Goal: Information Seeking & Learning: Find specific fact

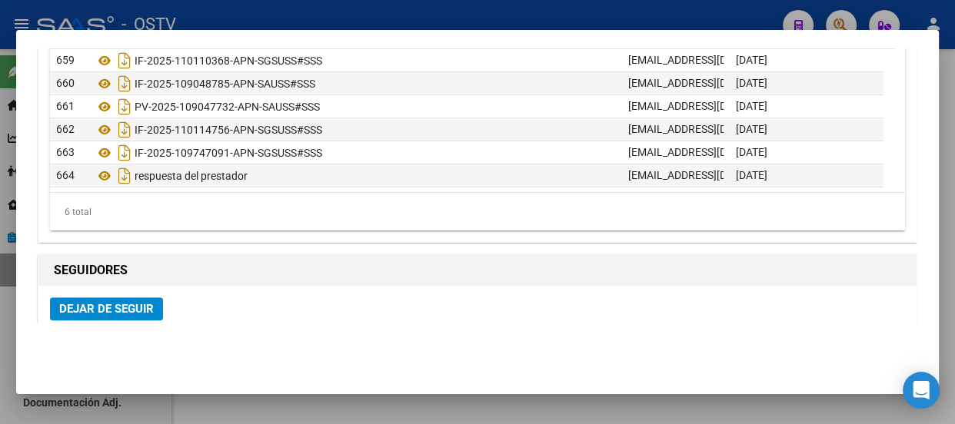
scroll to position [926, 0]
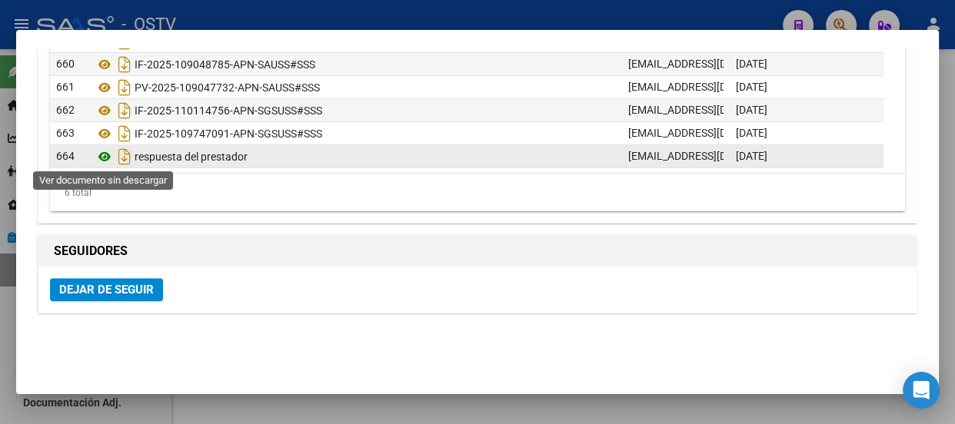
click at [103, 152] on icon at bounding box center [105, 157] width 20 height 18
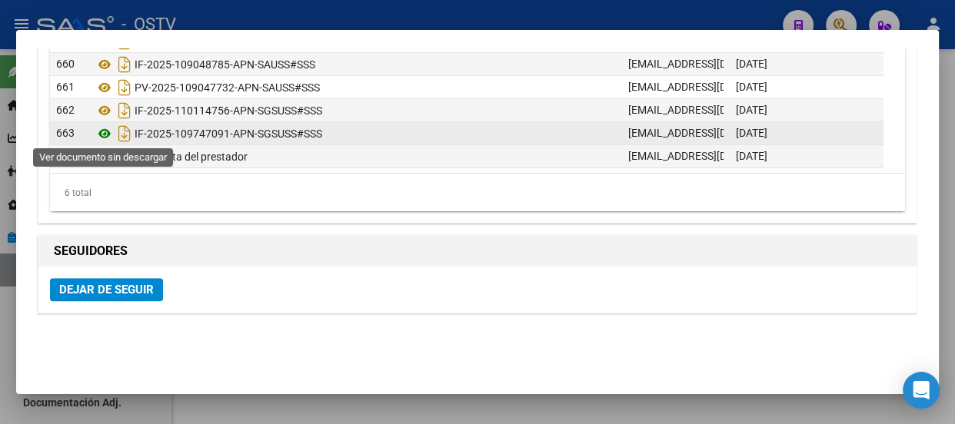
click at [106, 132] on icon at bounding box center [105, 134] width 20 height 18
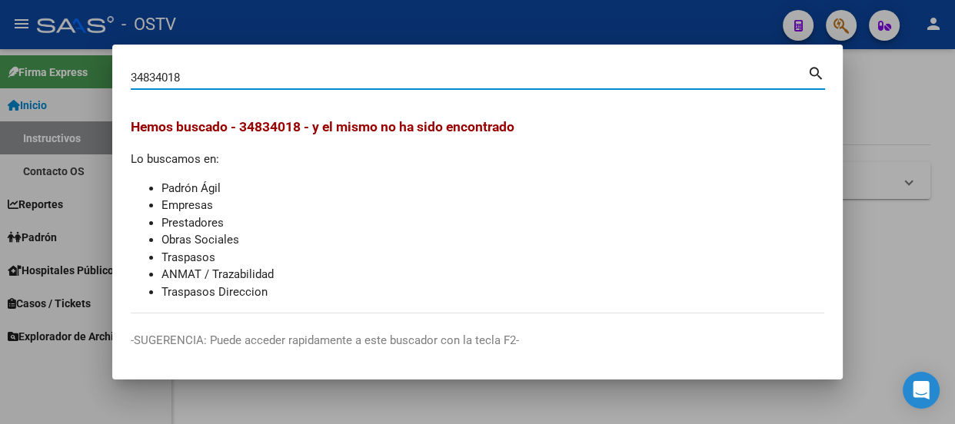
click at [234, 76] on input "34834018" at bounding box center [469, 78] width 676 height 14
click at [233, 75] on input "34834018" at bounding box center [469, 78] width 676 height 14
type input "20234065611"
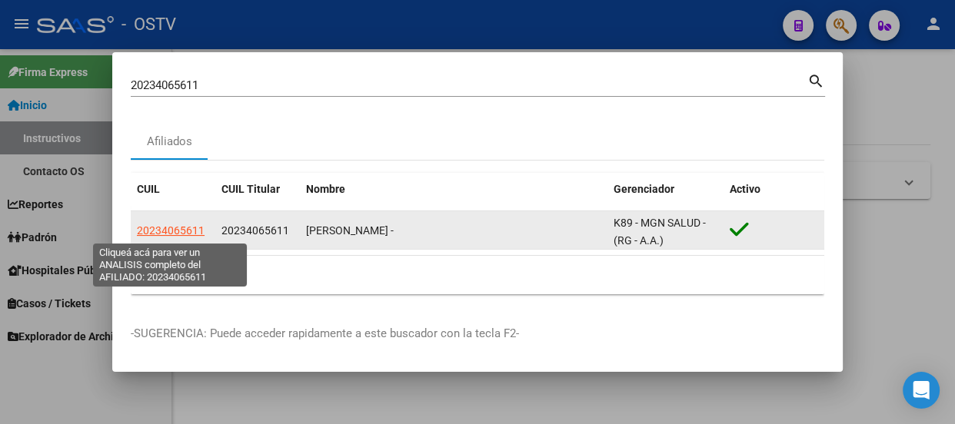
click at [161, 229] on span "20234065611" at bounding box center [171, 230] width 68 height 12
type textarea "20234065611"
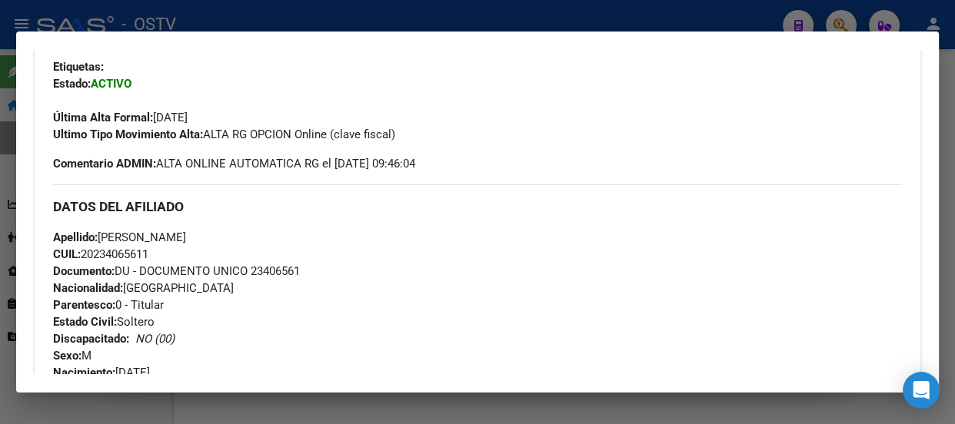
scroll to position [389, 0]
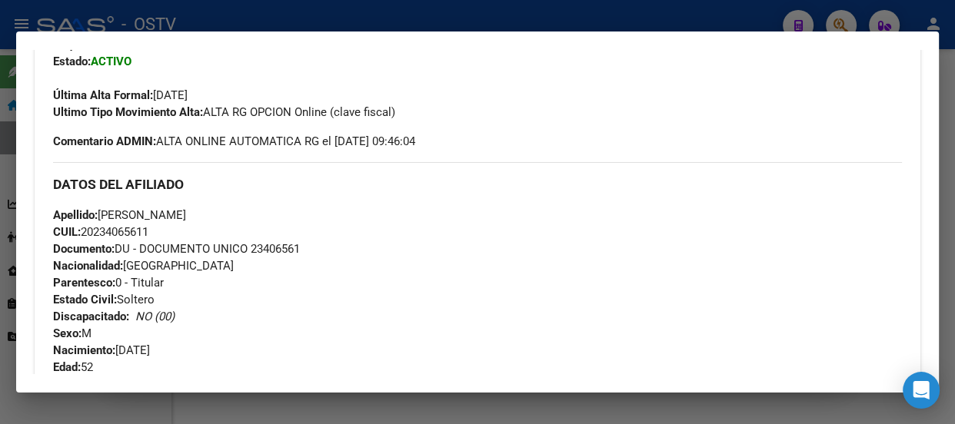
click at [275, 246] on span "Documento: DU - DOCUMENTO UNICO 23406561" at bounding box center [176, 249] width 247 height 14
copy span "23406561"
click at [62, 150] on div "Enviar Credencial Digital remove_red_eye Movimientos Sin Certificado Discapacid…" at bounding box center [477, 353] width 848 height 716
click at [246, 13] on div at bounding box center [477, 212] width 955 height 424
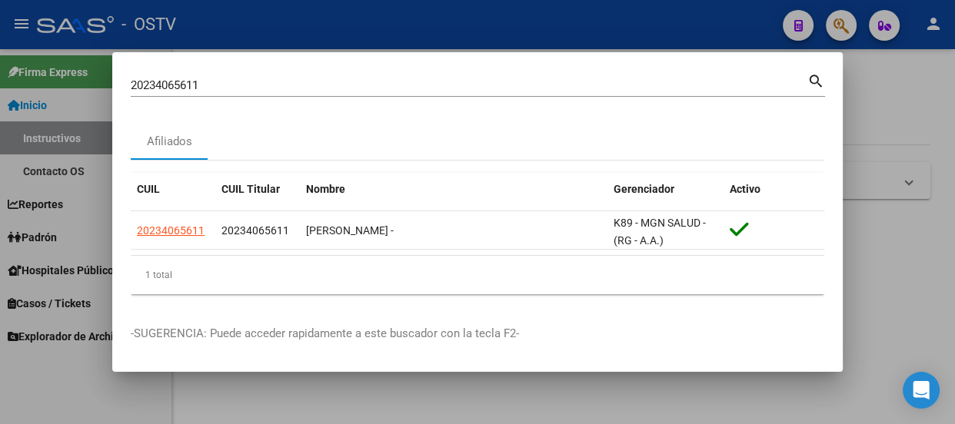
click at [246, 91] on input "20234065611" at bounding box center [469, 85] width 676 height 14
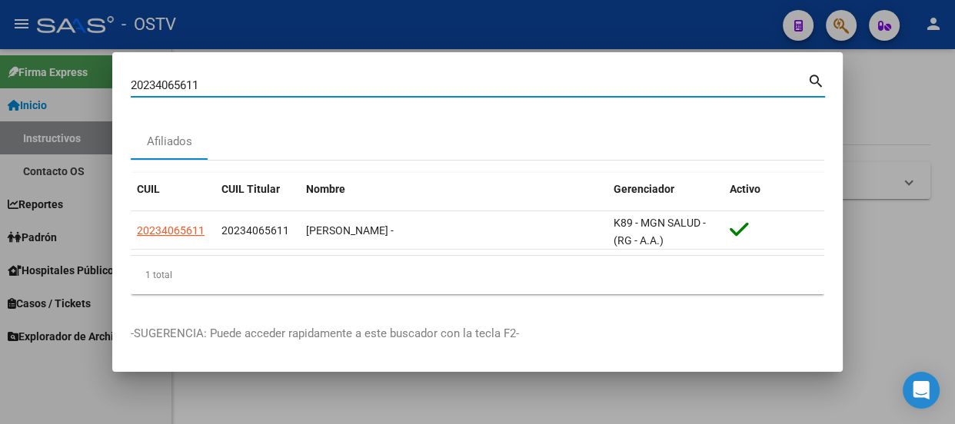
click at [246, 91] on input "20234065611" at bounding box center [469, 85] width 676 height 14
type input "36536270"
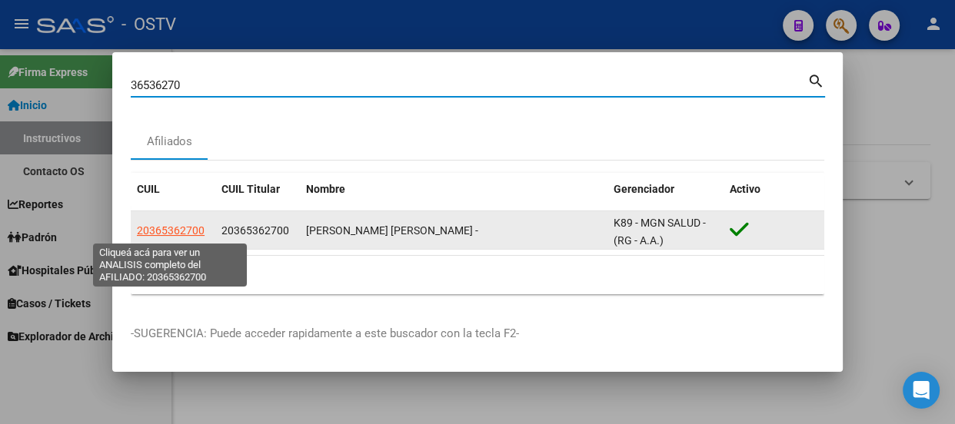
click at [184, 232] on span "20365362700" at bounding box center [171, 230] width 68 height 12
type textarea "20365362700"
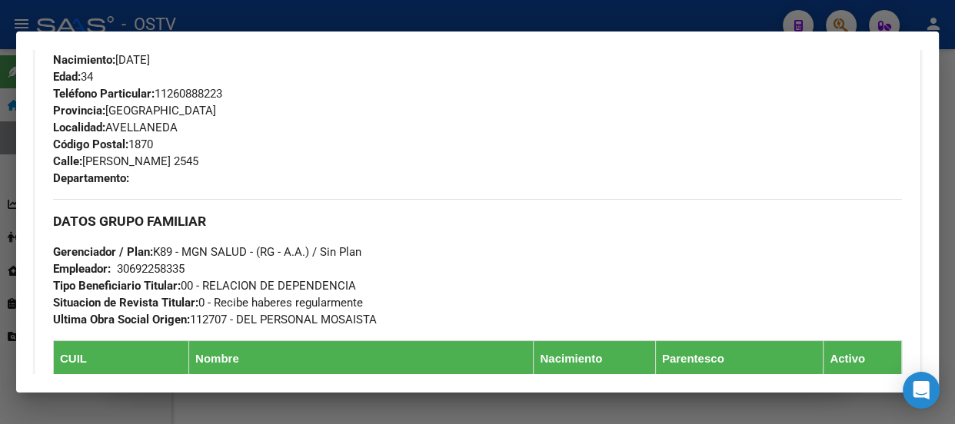
scroll to position [653, 0]
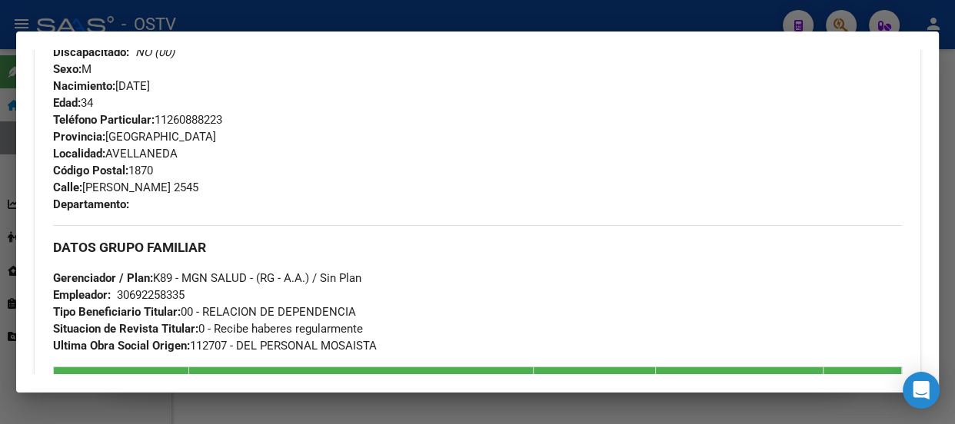
click at [72, 172] on strong "Código Postal:" at bounding box center [90, 171] width 75 height 14
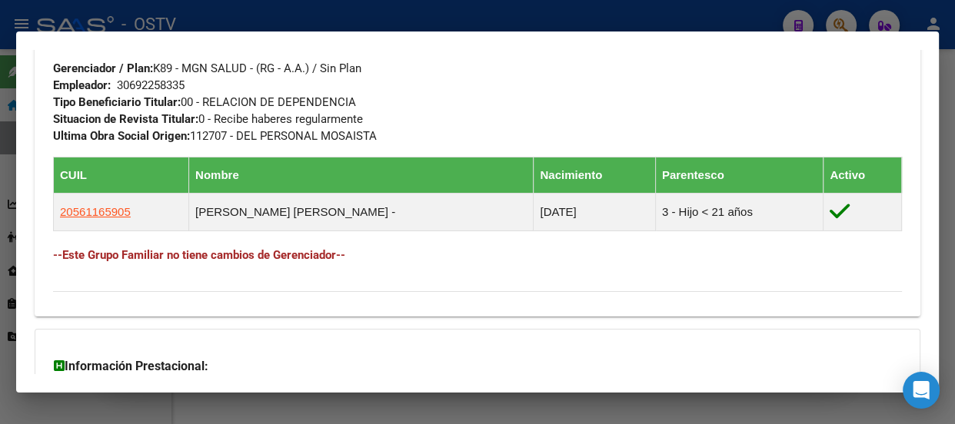
click at [294, 238] on div "DATOS GRUPO FAMILIAR Gerenciador / Plan: K89 - MGN SALUD - (RG - A.A.) / Sin Pl…" at bounding box center [477, 147] width 848 height 264
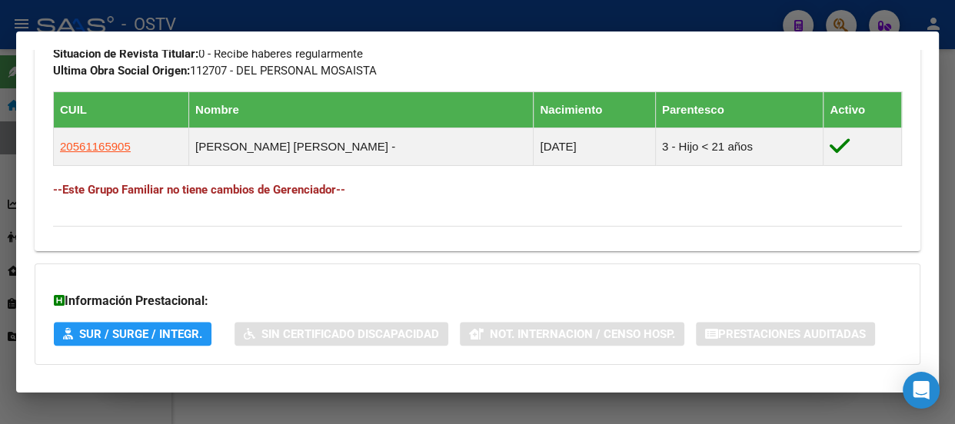
scroll to position [1003, 0]
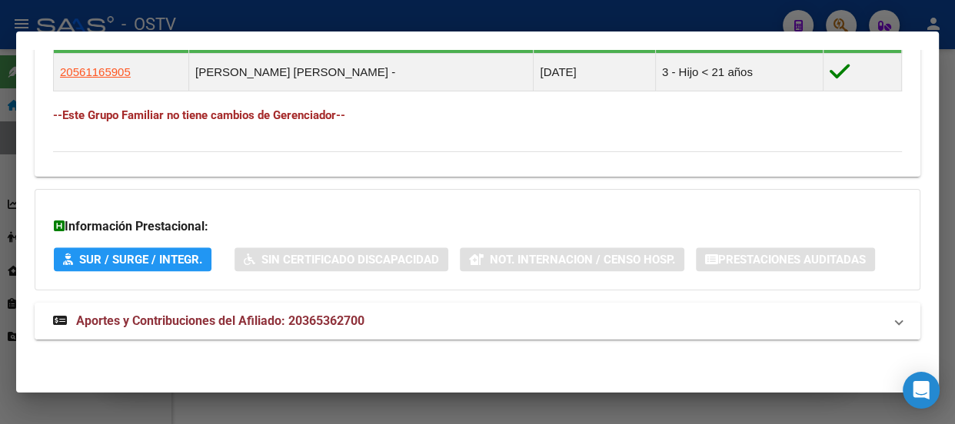
click at [364, 321] on span "Aportes y Contribuciones del Afiliado: 20365362700" at bounding box center [220, 321] width 288 height 15
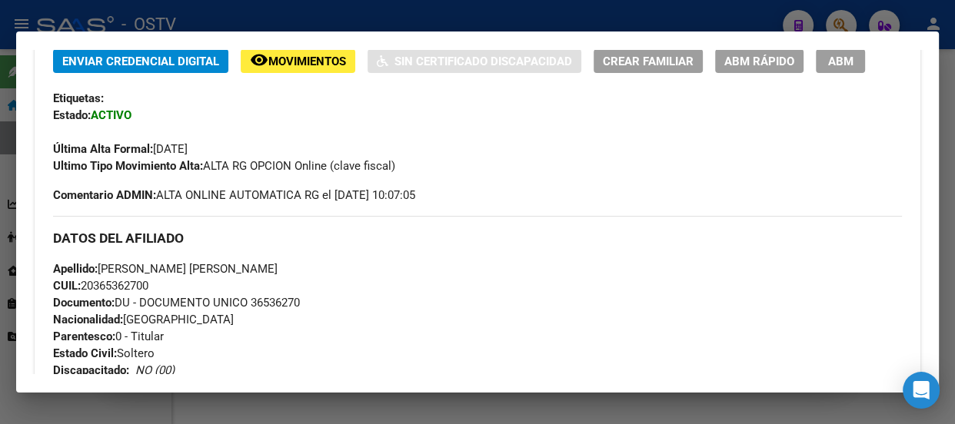
scroll to position [310, 0]
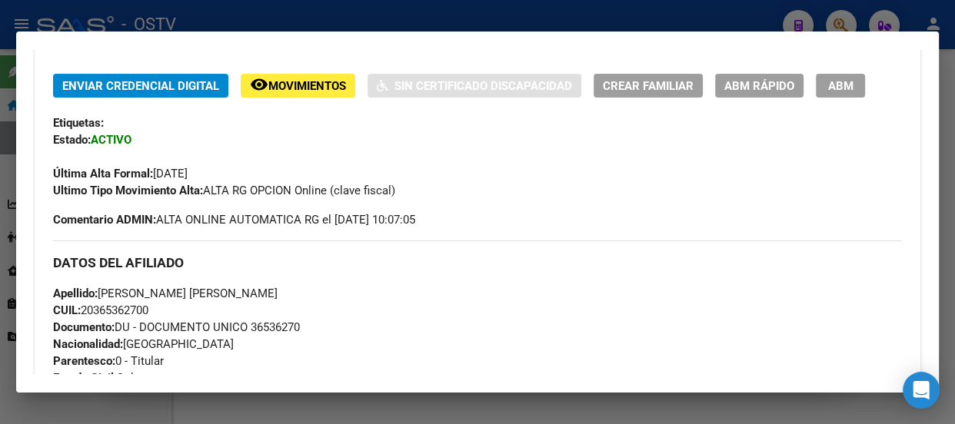
click at [400, 18] on div at bounding box center [477, 212] width 955 height 424
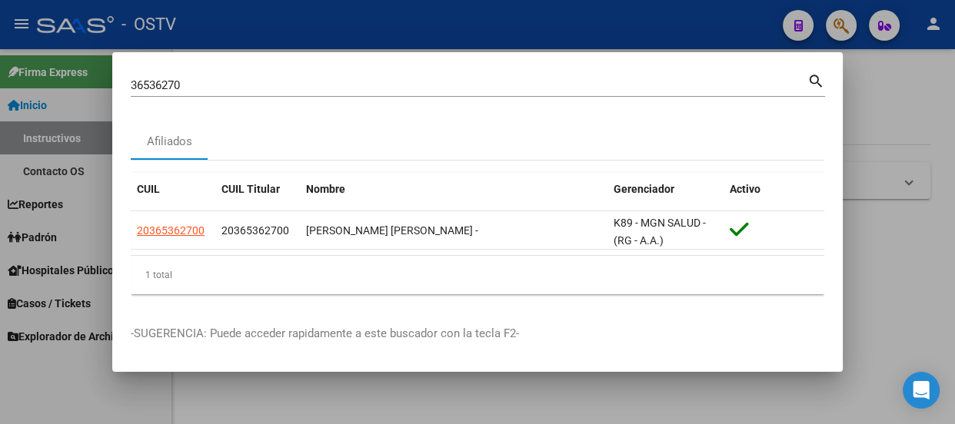
click at [249, 84] on input "36536270" at bounding box center [469, 85] width 676 height 14
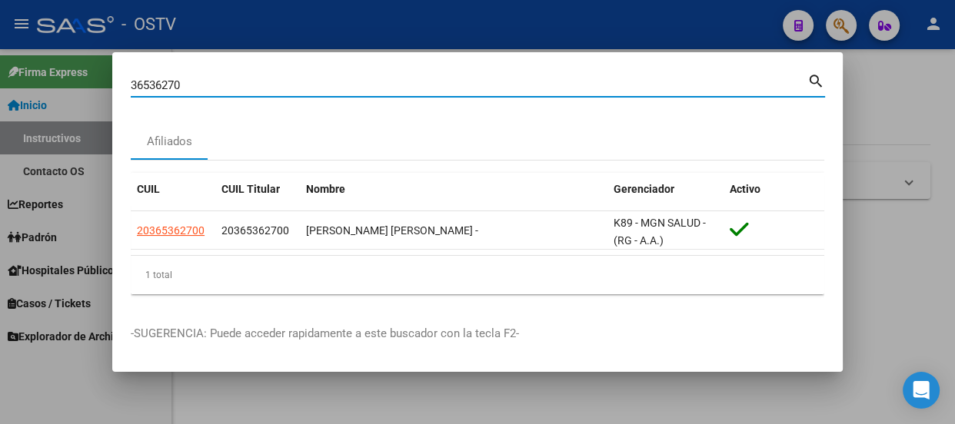
click at [249, 84] on input "36536270" at bounding box center [469, 85] width 676 height 14
paste input "9547058"
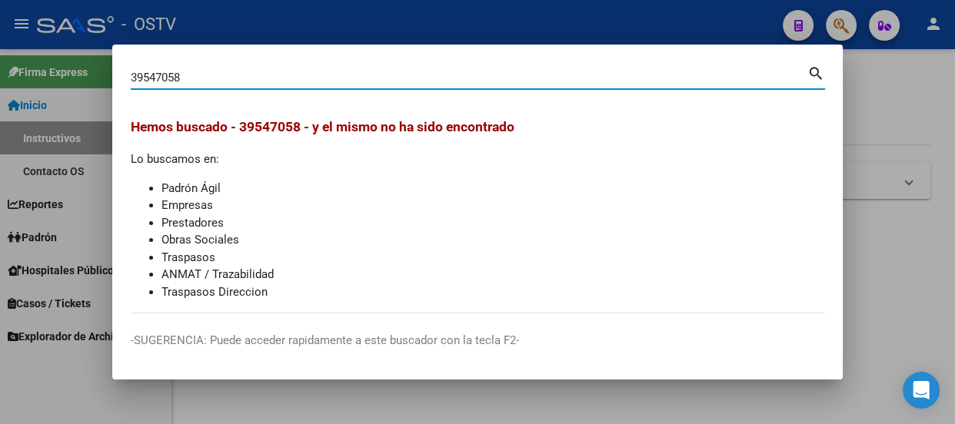
click at [221, 68] on div "39547058 Buscar (apellido, dni, cuil, nro traspaso, cuit, obra social)" at bounding box center [469, 77] width 676 height 23
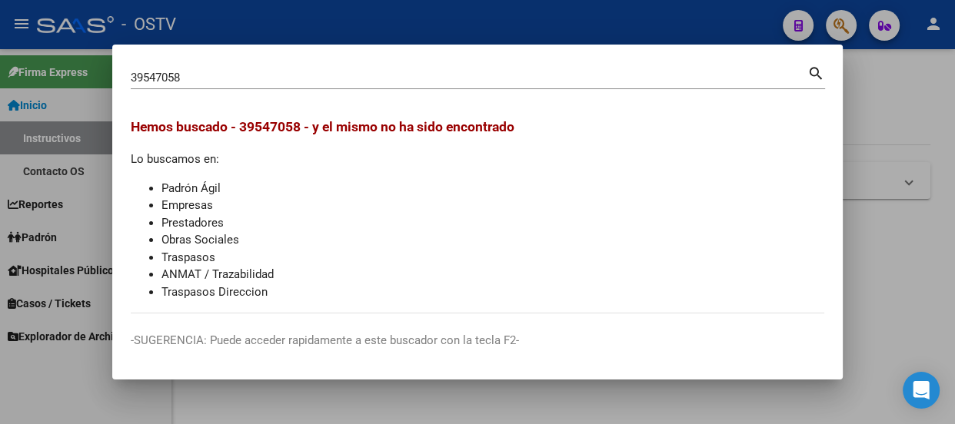
click at [221, 68] on div "39547058 Buscar (apellido, dni, cuil, nro traspaso, cuit, obra social)" at bounding box center [469, 77] width 676 height 23
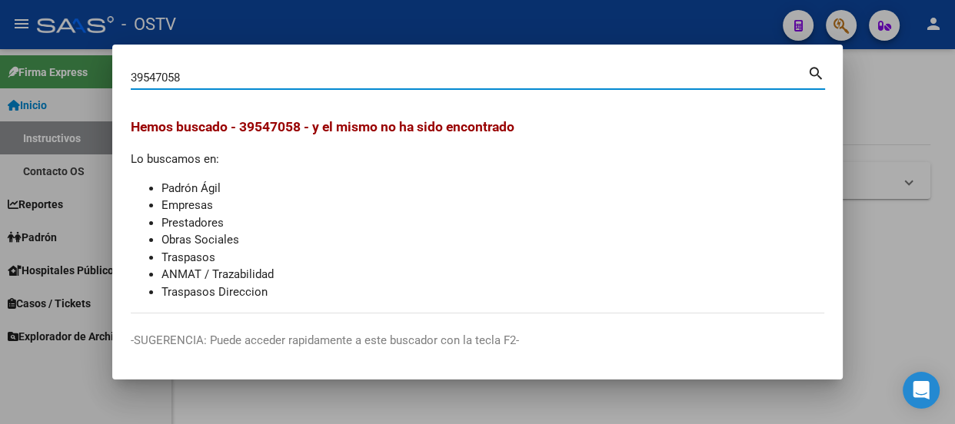
click at [222, 78] on input "39547058" at bounding box center [469, 78] width 676 height 14
click at [206, 68] on div "39547058 Buscar (apellido, dni, cuil, nro traspaso, cuit, obra social)" at bounding box center [469, 77] width 676 height 23
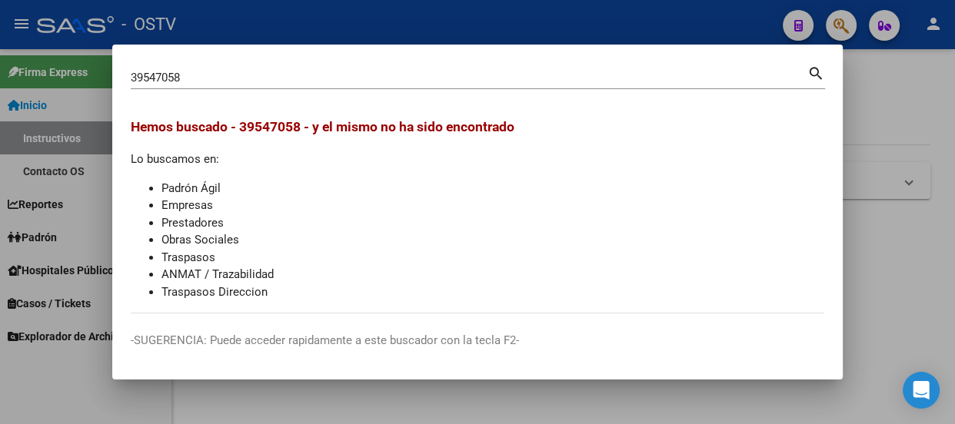
click at [206, 68] on div "39547058 Buscar (apellido, dni, cuil, nro traspaso, cuit, obra social)" at bounding box center [469, 77] width 676 height 23
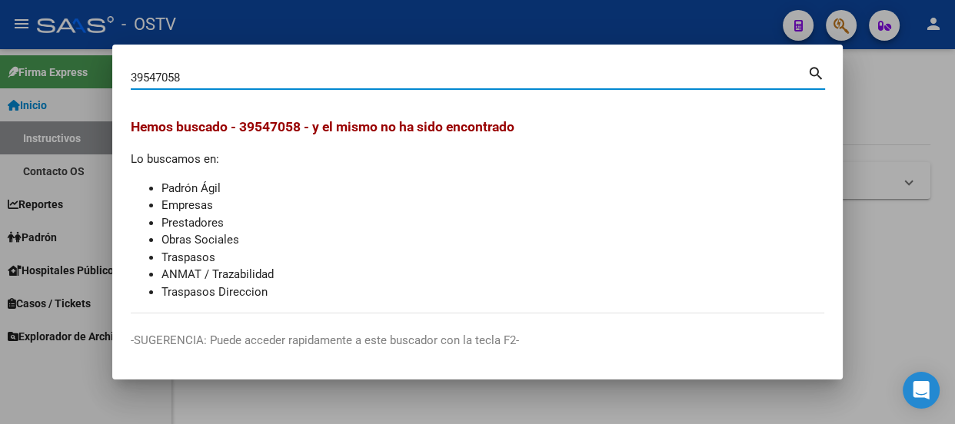
click at [206, 80] on input "39547058" at bounding box center [469, 78] width 676 height 14
paste input "23353463594"
type input "23353463594"
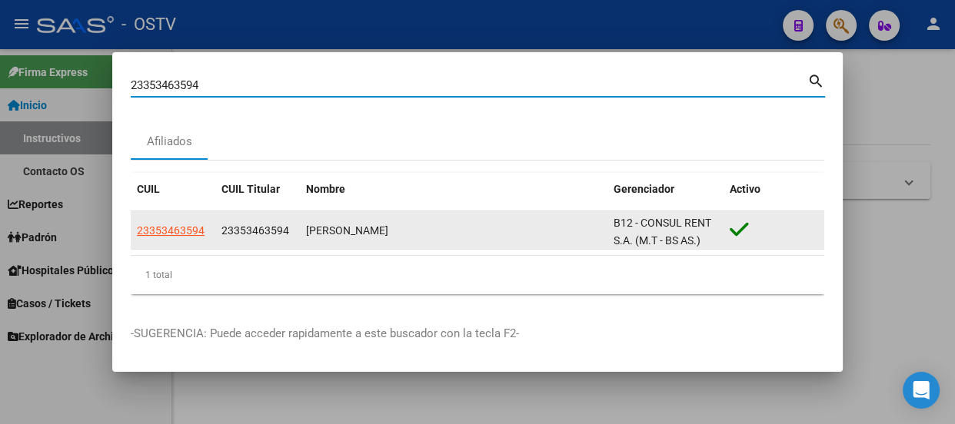
click at [175, 239] on datatable-body-cell "23353463594" at bounding box center [173, 230] width 85 height 38
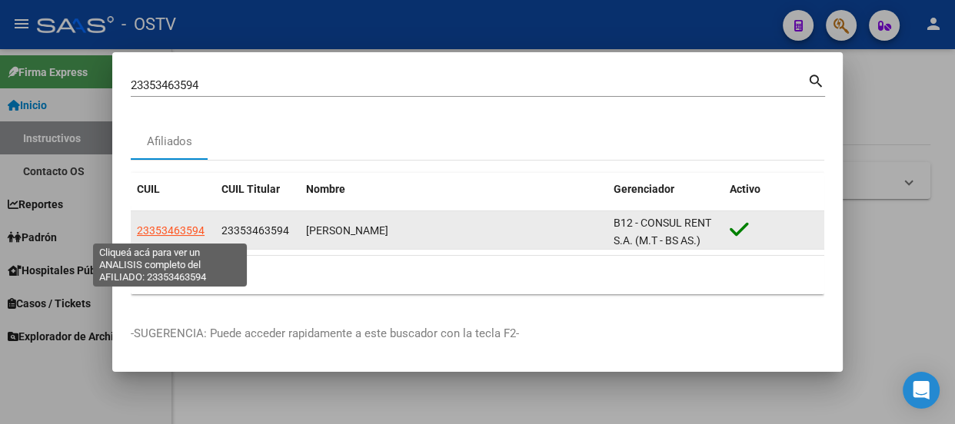
click at [176, 227] on span "23353463594" at bounding box center [171, 230] width 68 height 12
type textarea "23353463594"
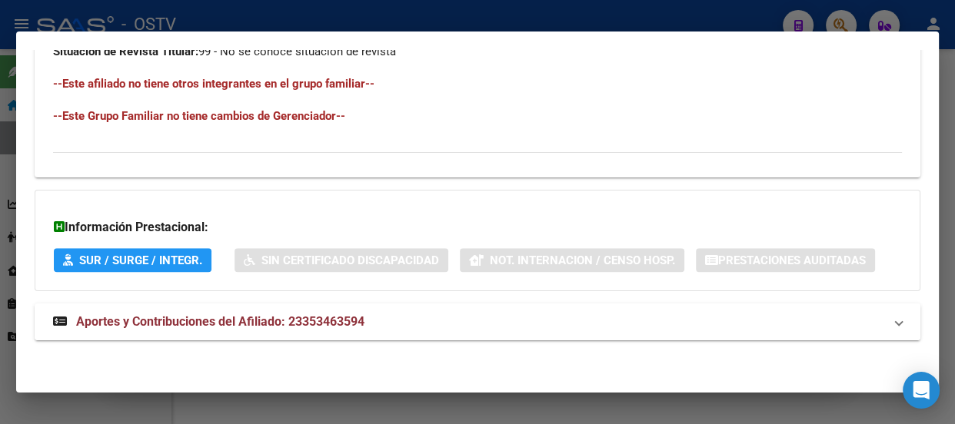
click at [300, 307] on mat-expansion-panel-header "Aportes y Contribuciones del Afiliado: 23353463594" at bounding box center [477, 322] width 885 height 37
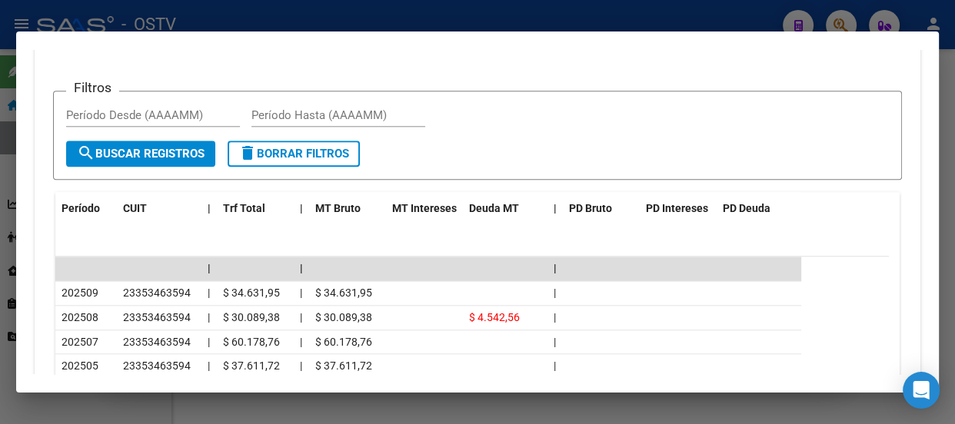
scroll to position [1347, 0]
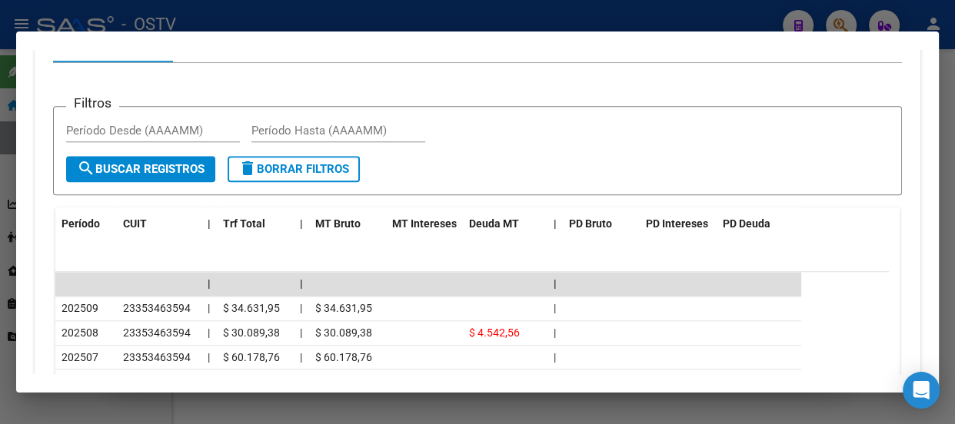
click at [214, 28] on div at bounding box center [477, 212] width 955 height 424
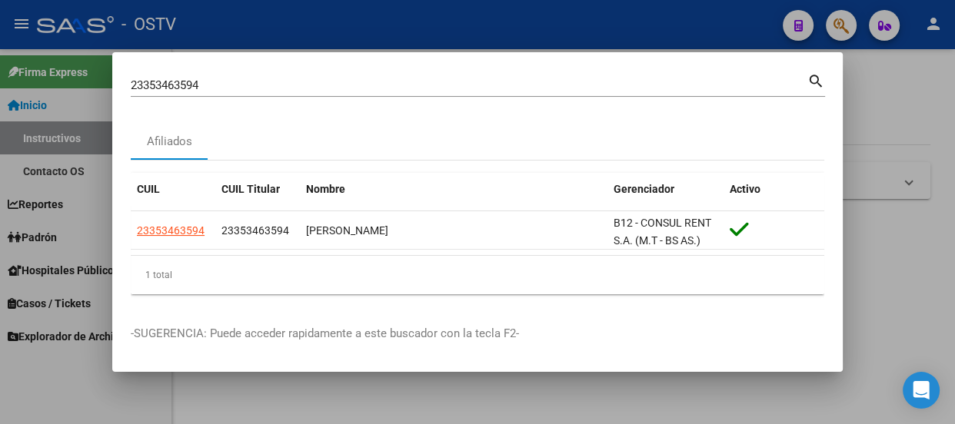
click at [257, 93] on div "23353463594 Buscar (apellido, dni, cuil, nro traspaso, cuit, obra social)" at bounding box center [469, 85] width 676 height 23
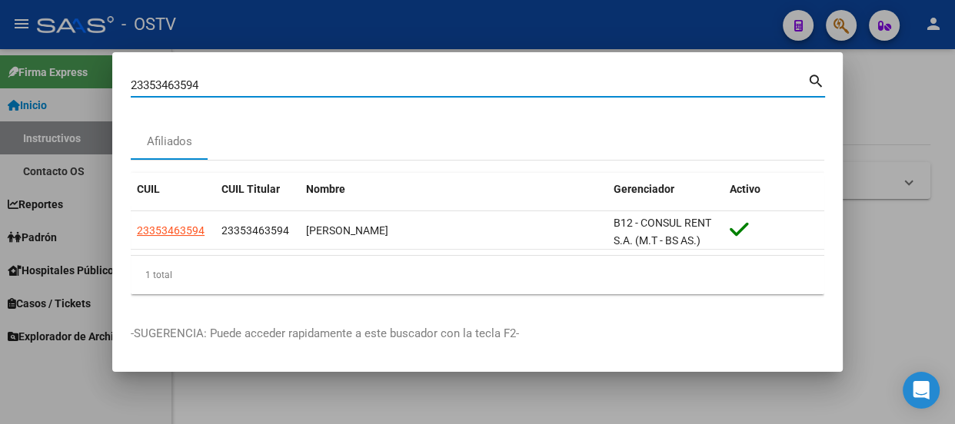
click at [257, 93] on div "23353463594 Buscar (apellido, dni, cuil, nro traspaso, cuit, obra social)" at bounding box center [469, 85] width 676 height 23
click at [259, 88] on input "23353463594" at bounding box center [469, 85] width 676 height 14
paste input "36312719"
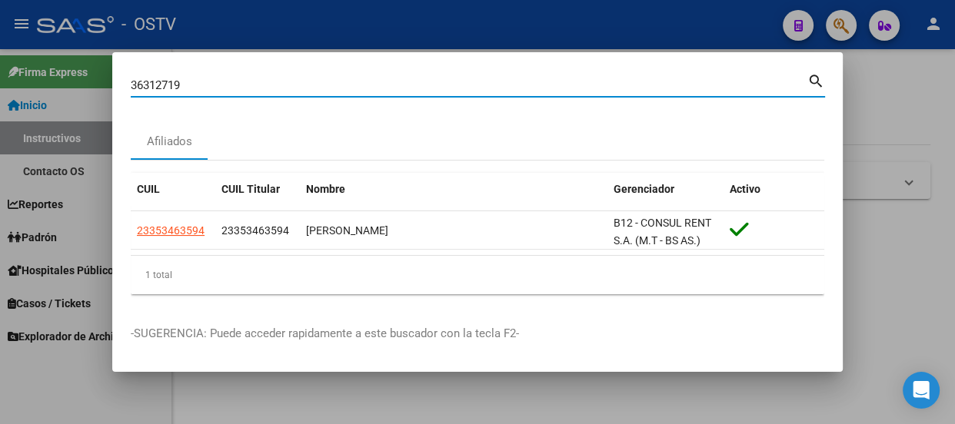
type input "36312719"
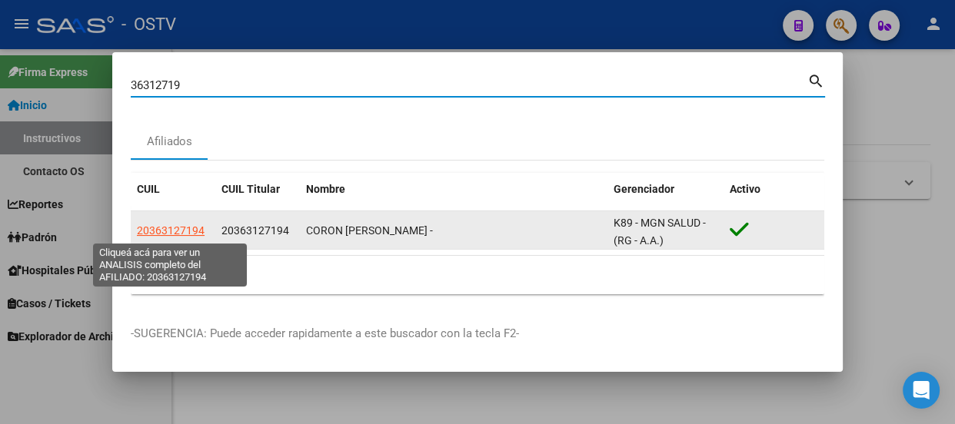
click at [142, 232] on span "20363127194" at bounding box center [171, 230] width 68 height 12
type textarea "20363127194"
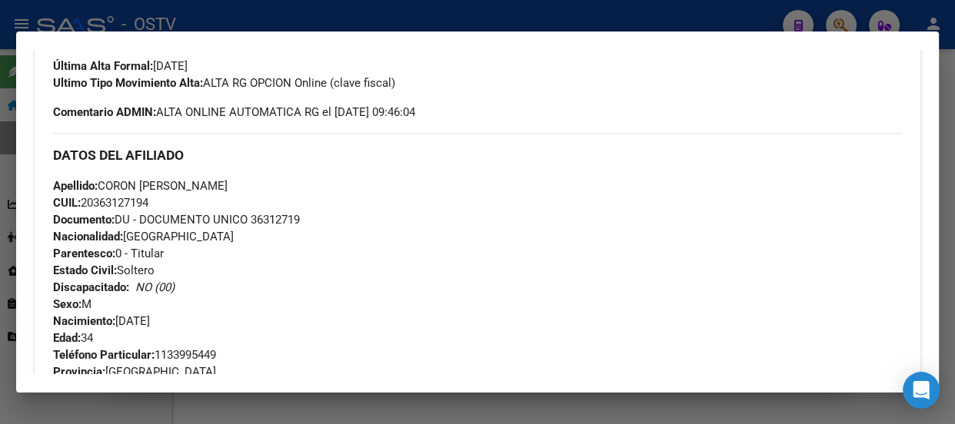
scroll to position [419, 0]
click at [250, 11] on div at bounding box center [477, 212] width 955 height 424
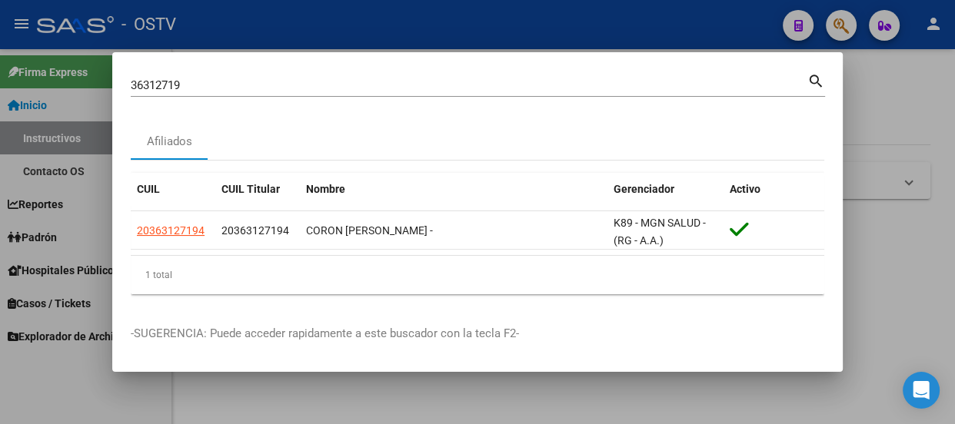
click at [254, 87] on input "36312719" at bounding box center [469, 85] width 676 height 14
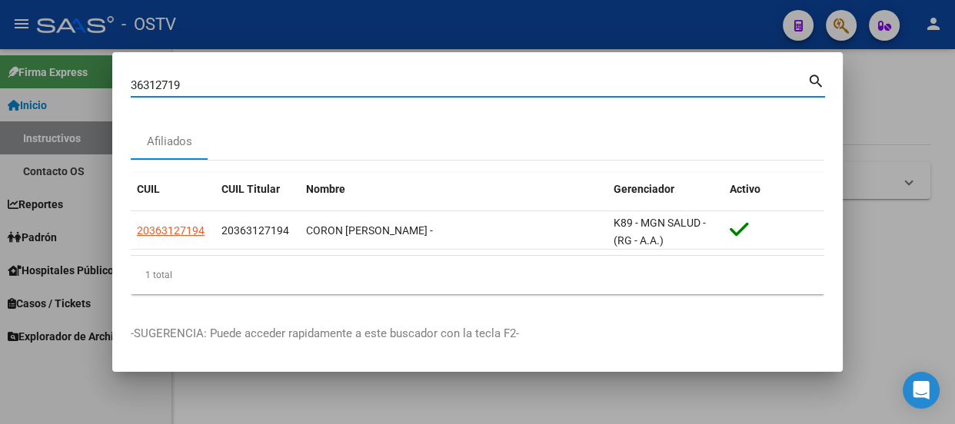
click at [254, 87] on input "36312719" at bounding box center [469, 85] width 676 height 14
paste input "40729126"
type input "40729126"
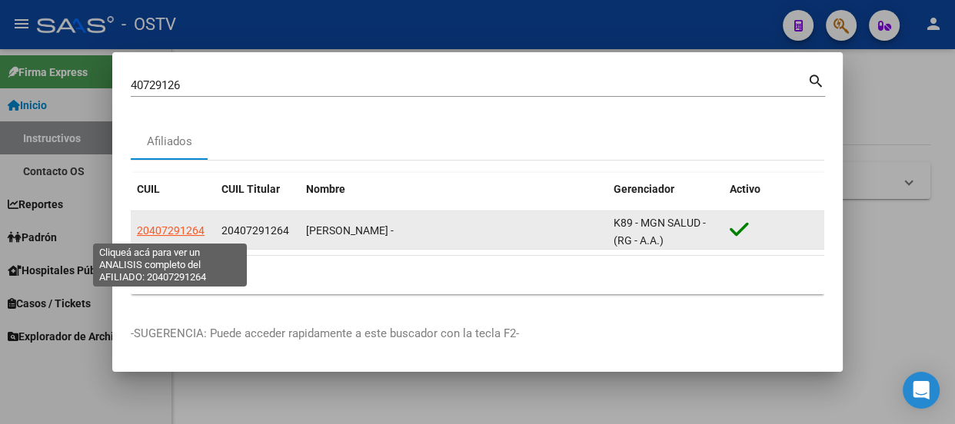
click at [171, 232] on span "20407291264" at bounding box center [171, 230] width 68 height 12
type textarea "20407291264"
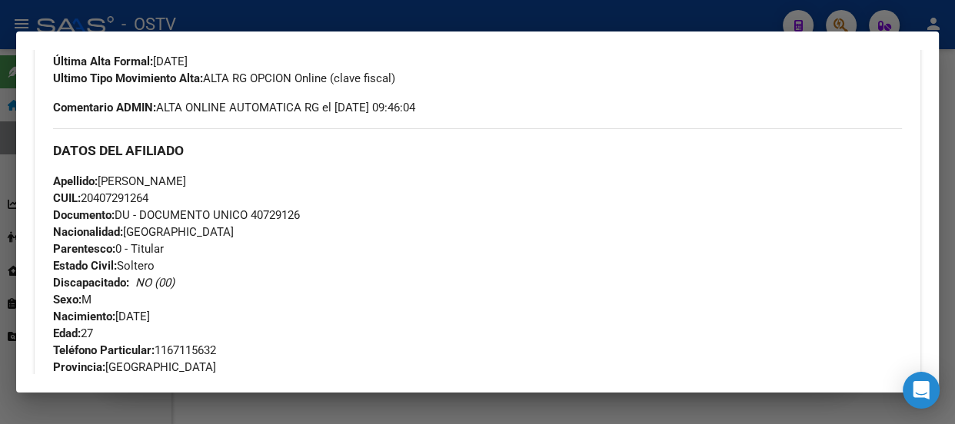
scroll to position [399, 0]
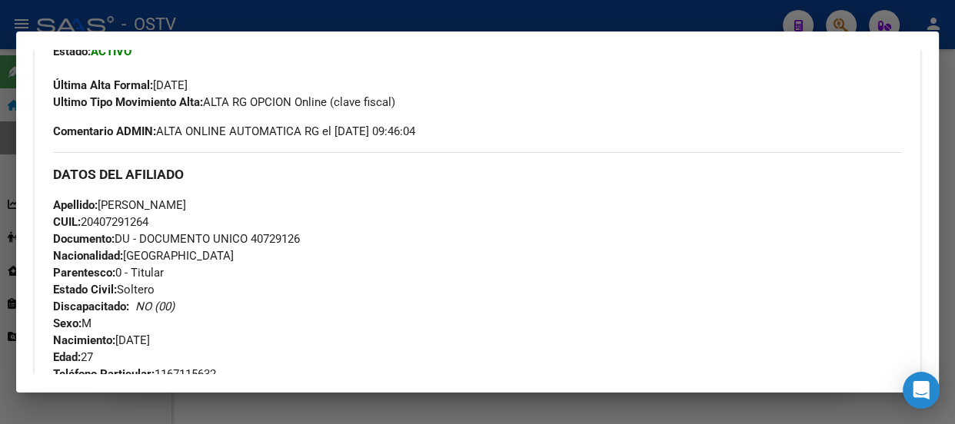
click at [237, 22] on div at bounding box center [477, 212] width 955 height 424
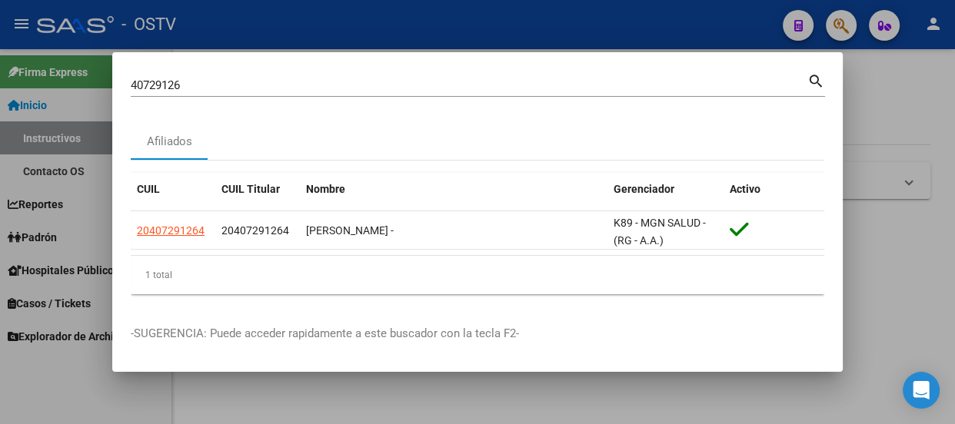
click at [234, 86] on input "40729126" at bounding box center [469, 85] width 676 height 14
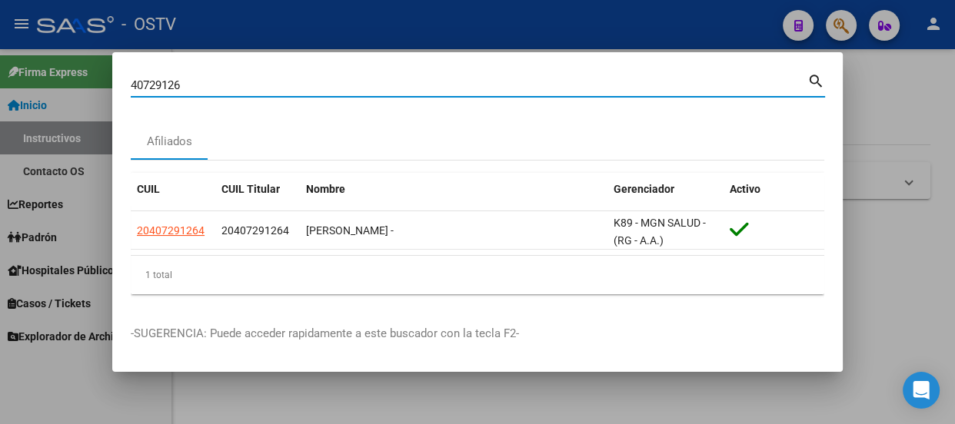
click at [234, 90] on input "40729126" at bounding box center [469, 85] width 676 height 14
paste input "32185451"
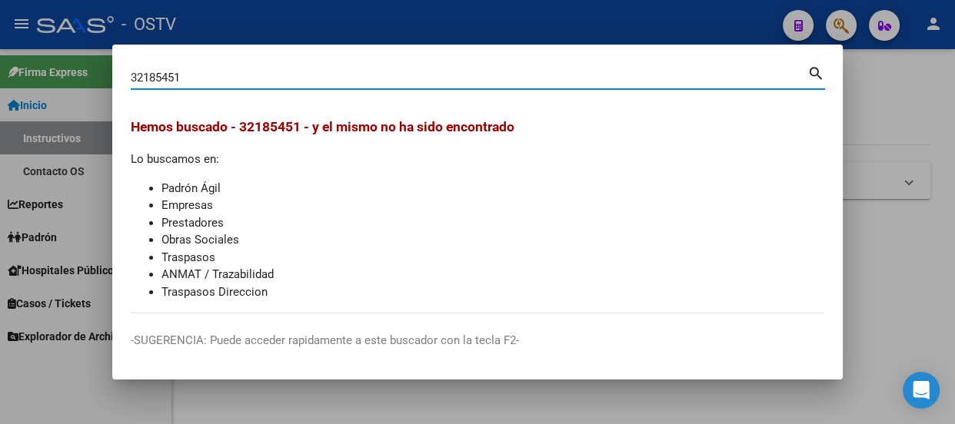
click at [314, 82] on input "32185451" at bounding box center [469, 78] width 676 height 14
paste input "4293764"
click at [323, 78] on input "34293764" at bounding box center [469, 78] width 676 height 14
click at [324, 78] on input "34293764" at bounding box center [469, 78] width 676 height 14
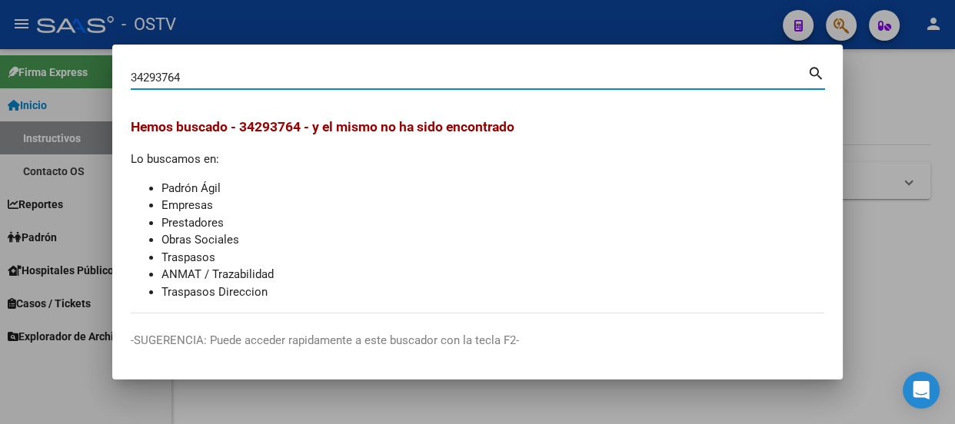
paste input "4067481"
click at [340, 97] on div "40674814 Buscar (apellido, dni, cuil, nro traspaso, cuit, obra social) search" at bounding box center [478, 83] width 694 height 41
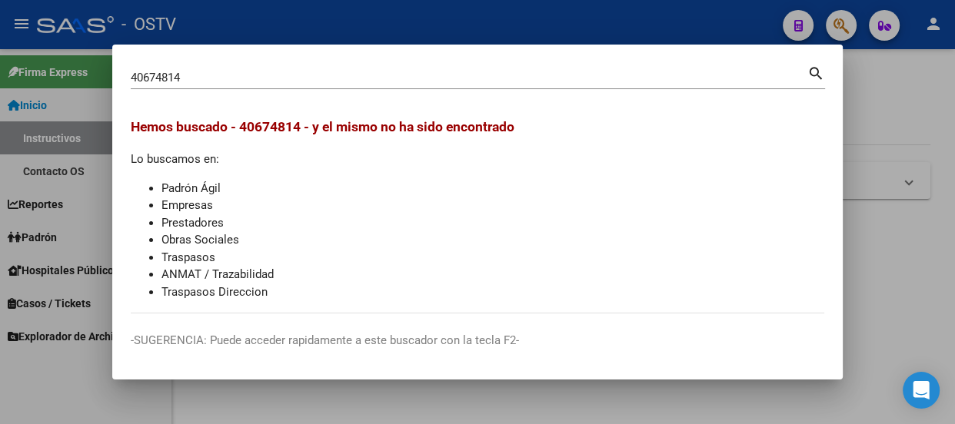
click at [342, 85] on div "40674814 Buscar (apellido, dni, cuil, nro traspaso, cuit, obra social)" at bounding box center [469, 77] width 676 height 23
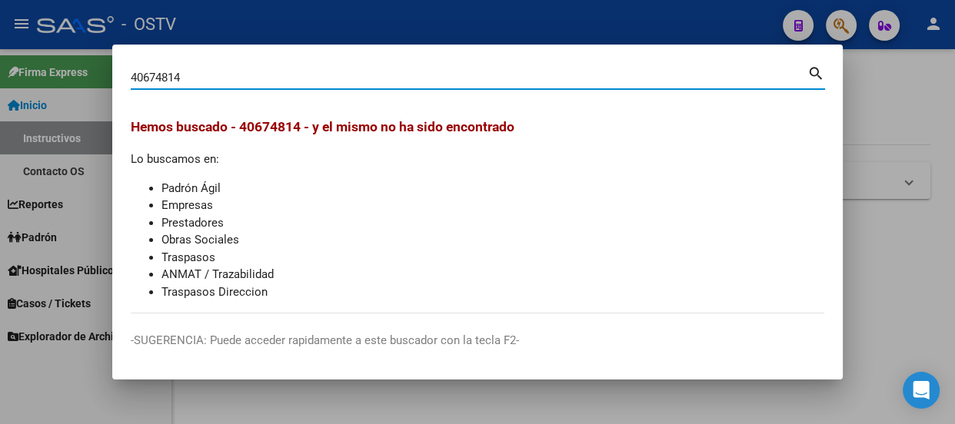
click at [342, 84] on input "40674814" at bounding box center [469, 78] width 676 height 14
click at [342, 76] on input "40674814" at bounding box center [469, 78] width 676 height 14
paste input "37746507"
type input "37746507"
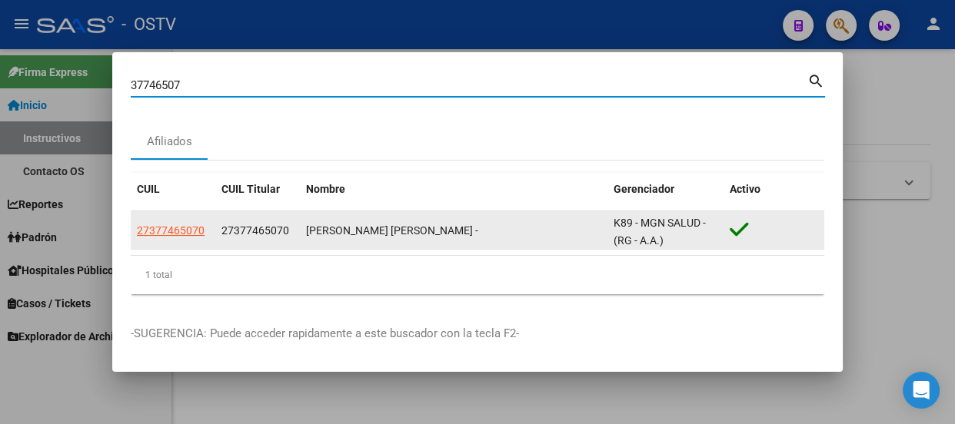
click at [174, 241] on datatable-body-cell "27377465070" at bounding box center [173, 230] width 85 height 38
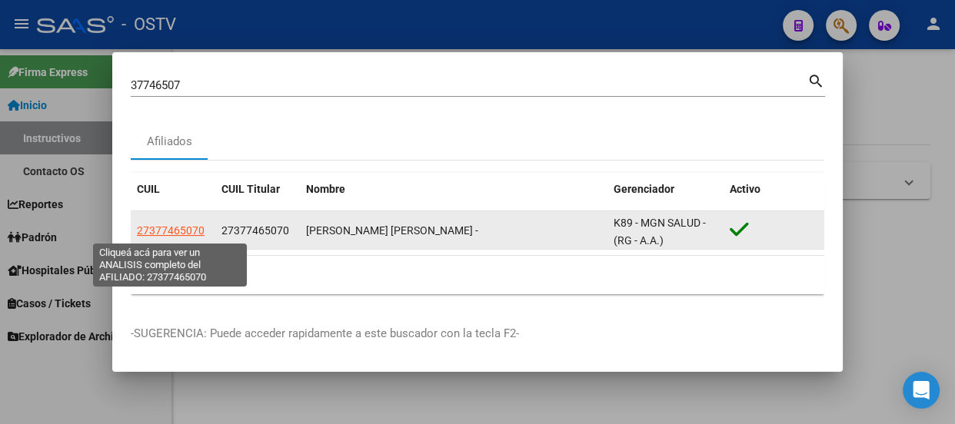
click at [176, 231] on span "27377465070" at bounding box center [171, 230] width 68 height 12
type textarea "27377465070"
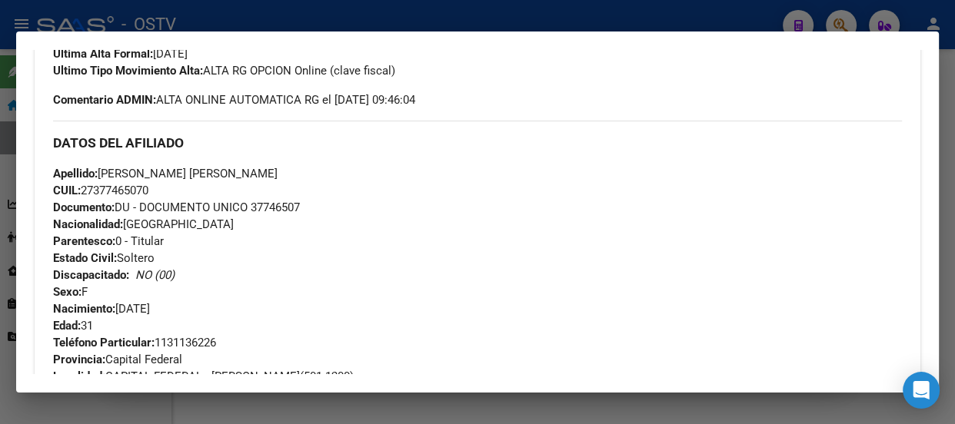
scroll to position [419, 0]
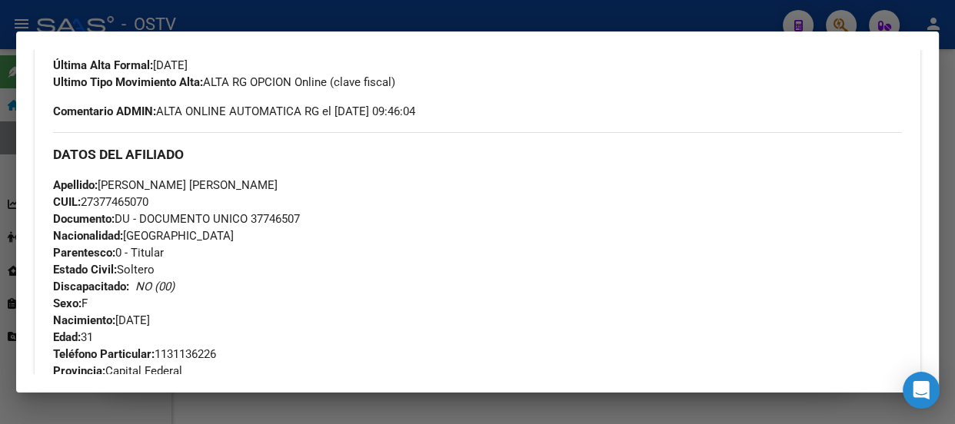
click at [203, 8] on div at bounding box center [477, 212] width 955 height 424
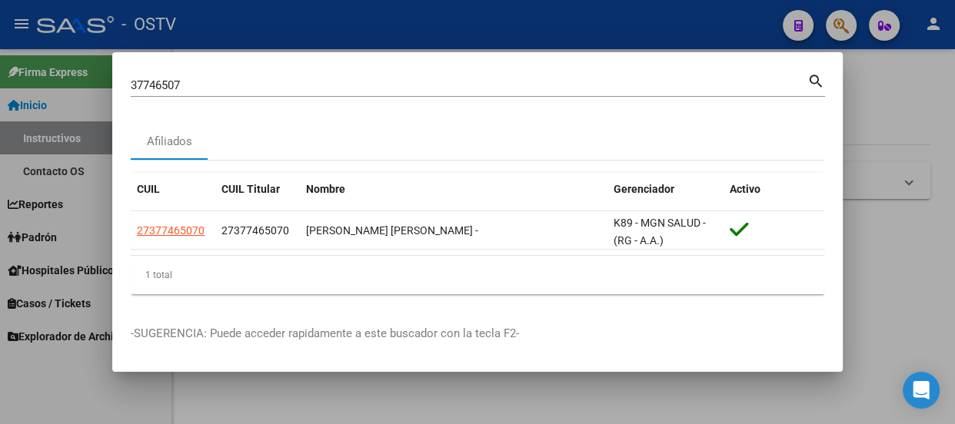
click at [237, 80] on input "37746507" at bounding box center [469, 85] width 676 height 14
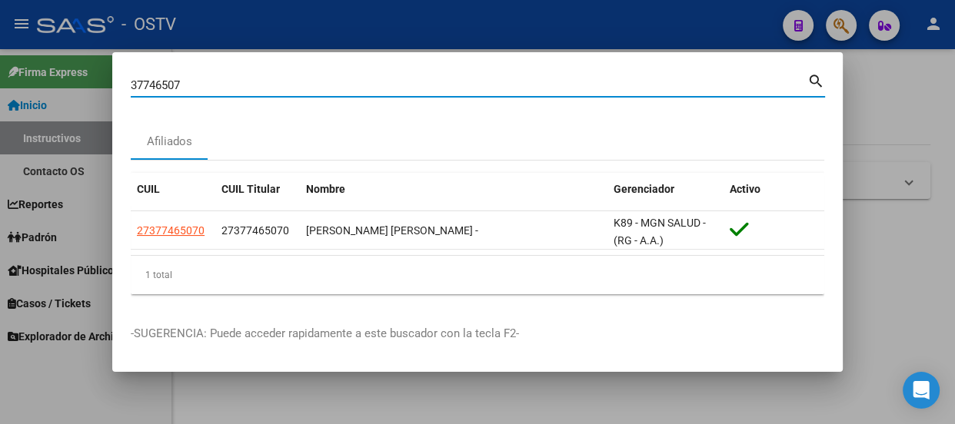
click at [237, 80] on input "37746507" at bounding box center [469, 85] width 676 height 14
paste input "2725091"
type input "27250917"
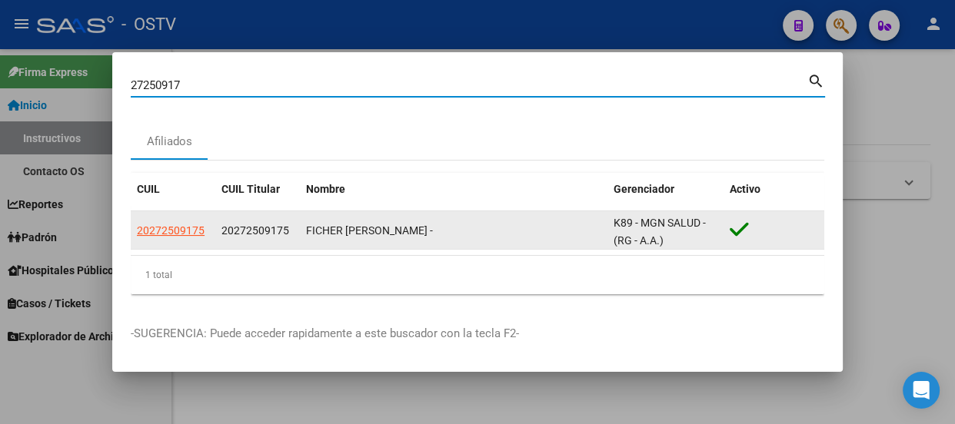
click at [178, 234] on span "20272509175" at bounding box center [171, 230] width 68 height 12
type textarea "20272509175"
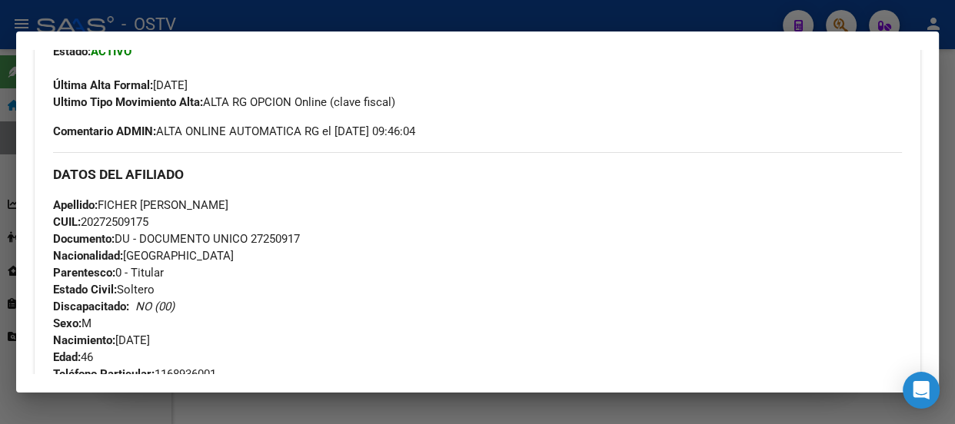
scroll to position [329, 0]
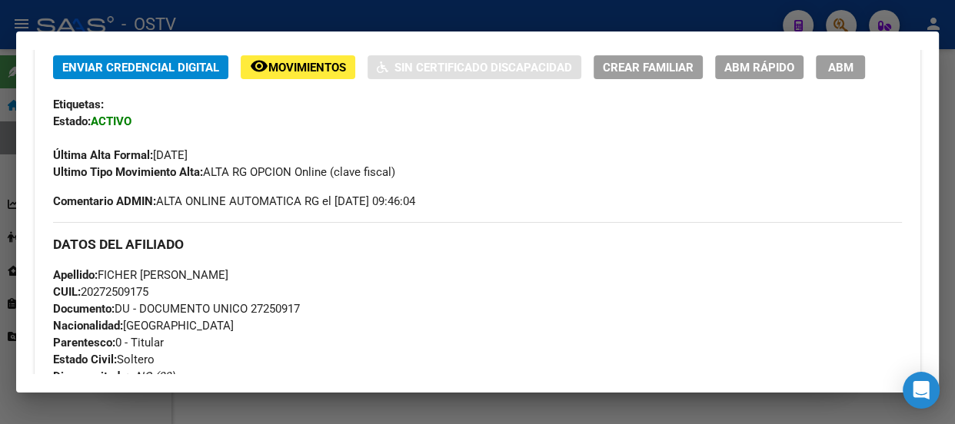
click at [251, 18] on div at bounding box center [477, 212] width 955 height 424
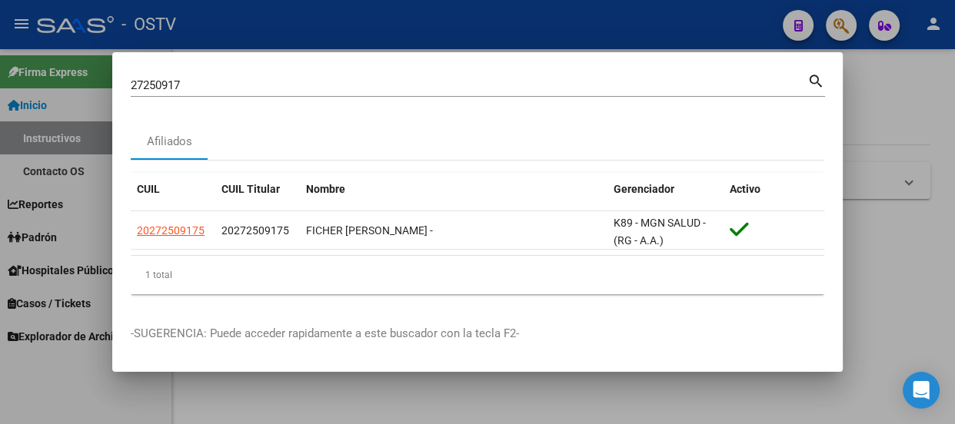
click at [269, 84] on input "27250917" at bounding box center [469, 85] width 676 height 14
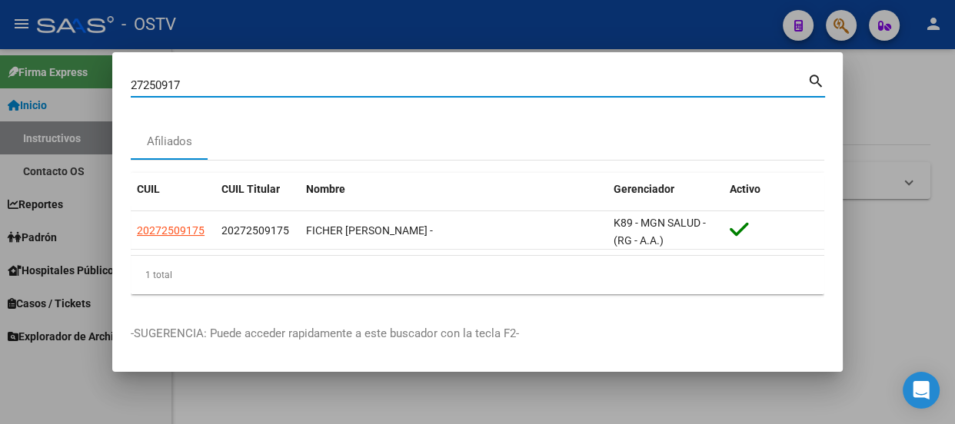
click at [268, 84] on input "27250917" at bounding box center [469, 85] width 676 height 14
paste input "40764296"
click at [251, 91] on input "2725091740764296" at bounding box center [469, 85] width 676 height 14
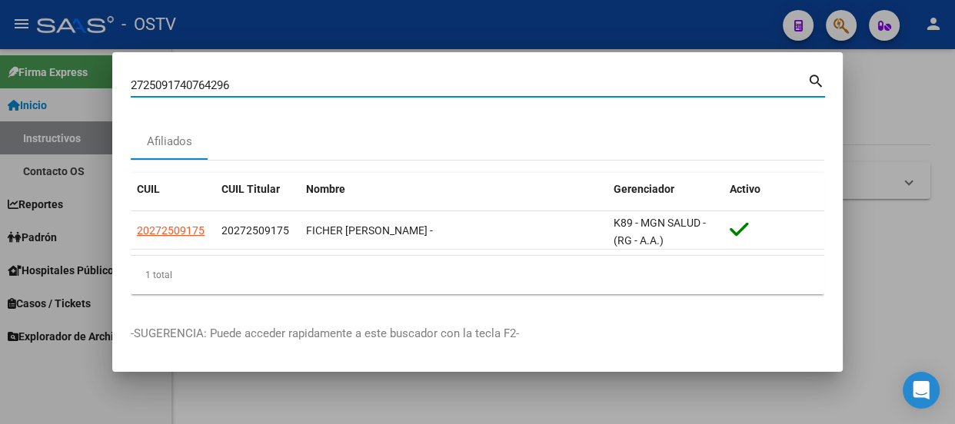
click at [242, 88] on input "2725091740764296" at bounding box center [469, 85] width 676 height 14
paste input
type input "40764296"
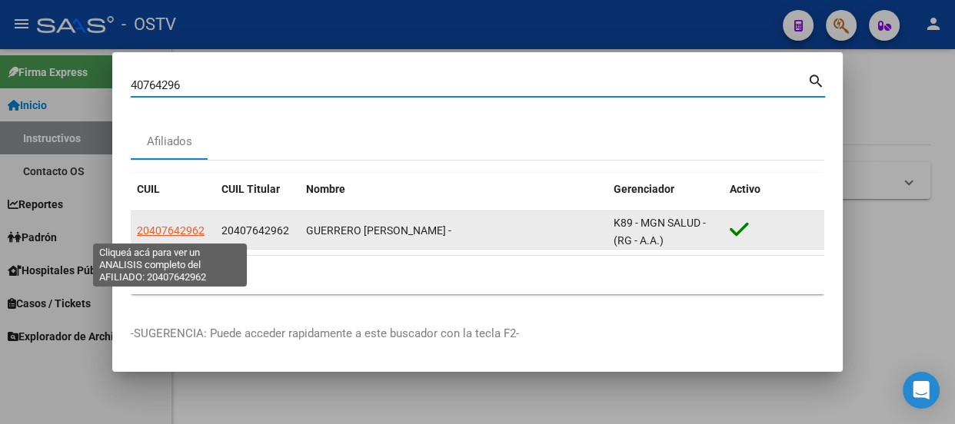
click at [178, 227] on span "20407642962" at bounding box center [171, 230] width 68 height 12
type textarea "20407642962"
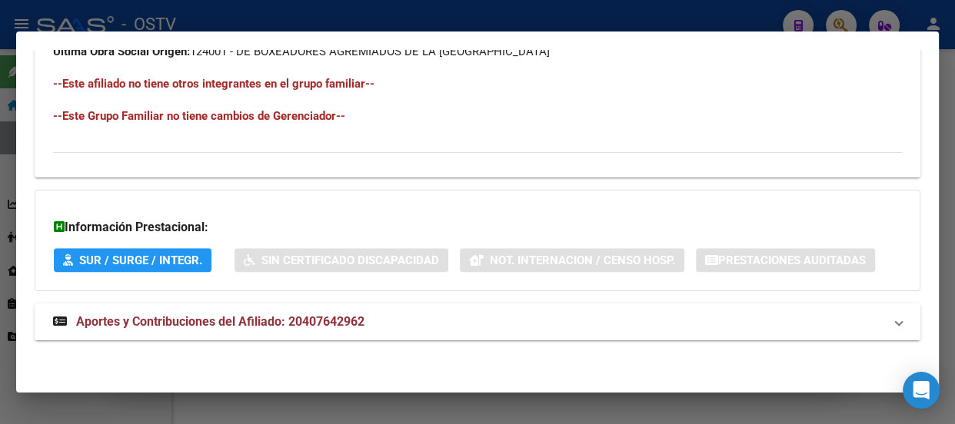
click at [400, 324] on mat-panel-title "Aportes y Contribuciones del Afiliado: 20407642962" at bounding box center [468, 322] width 830 height 18
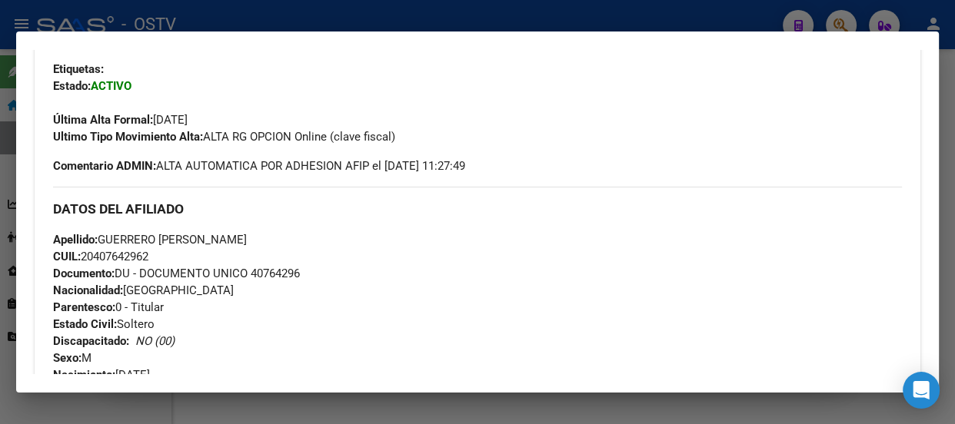
scroll to position [350, 0]
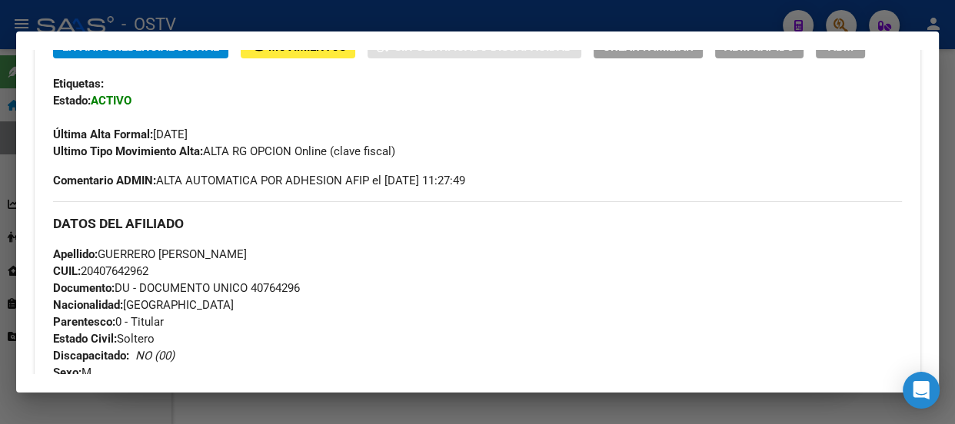
click at [286, 283] on span "Documento: DU - DOCUMENTO UNICO 40764296" at bounding box center [176, 288] width 247 height 14
copy span "40764296"
click at [76, 214] on div "DATOS DEL AFILIADO" at bounding box center [477, 223] width 848 height 45
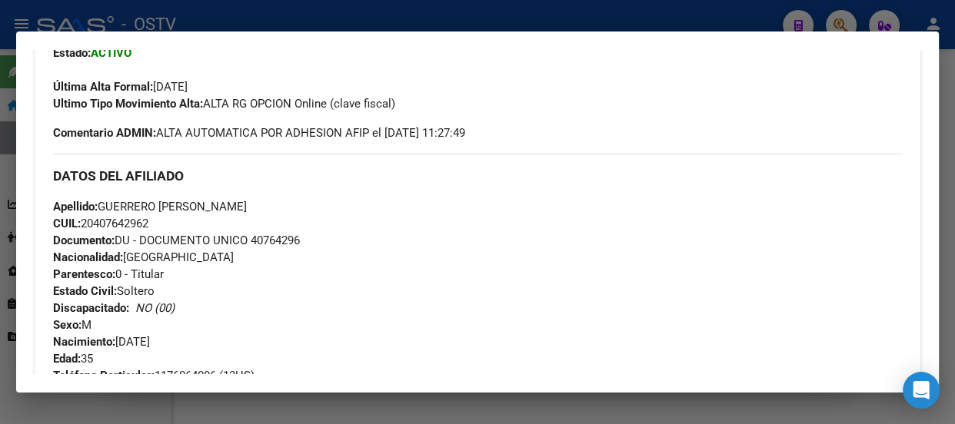
scroll to position [420, 0]
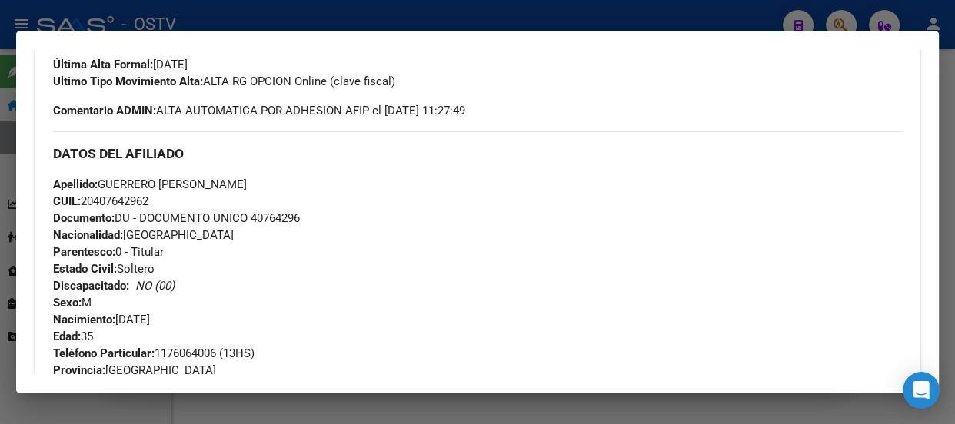
click at [119, 198] on span "CUIL: 20407642962" at bounding box center [100, 201] width 95 height 14
copy span "20407642962"
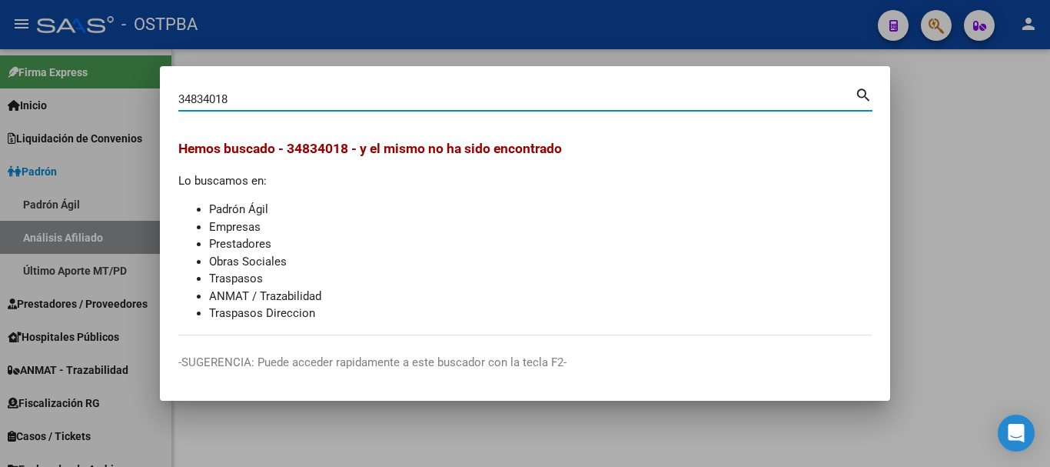
click at [303, 101] on input "34834018" at bounding box center [516, 99] width 676 height 14
click at [298, 98] on input "39547058" at bounding box center [516, 99] width 676 height 14
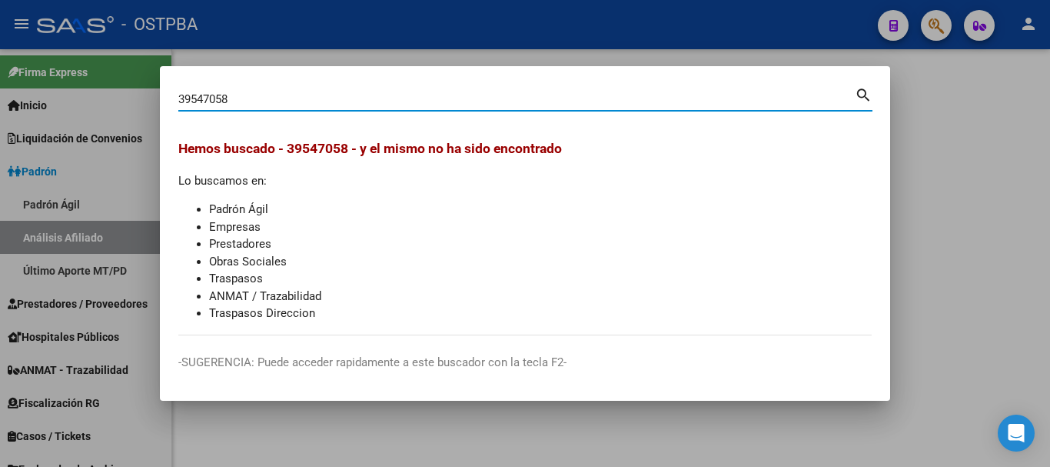
paste input "2185451"
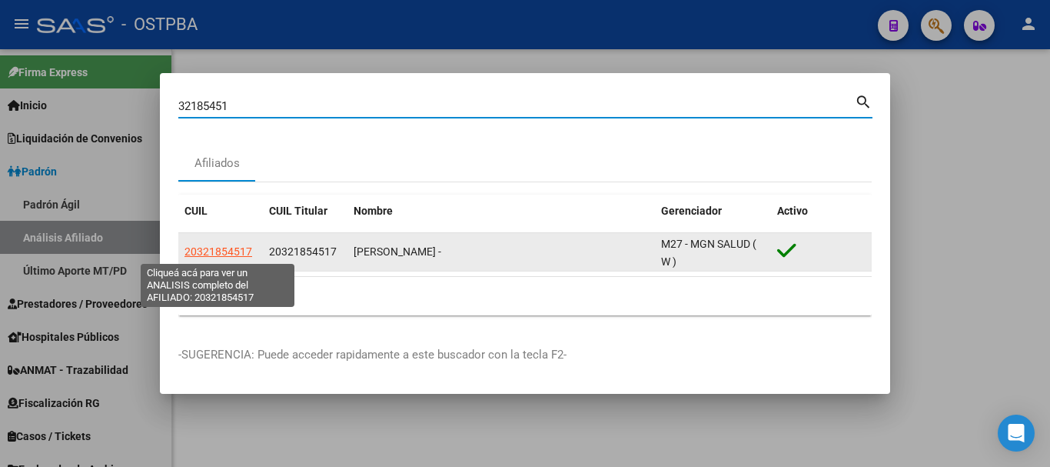
click at [203, 255] on span "20321854517" at bounding box center [218, 251] width 68 height 12
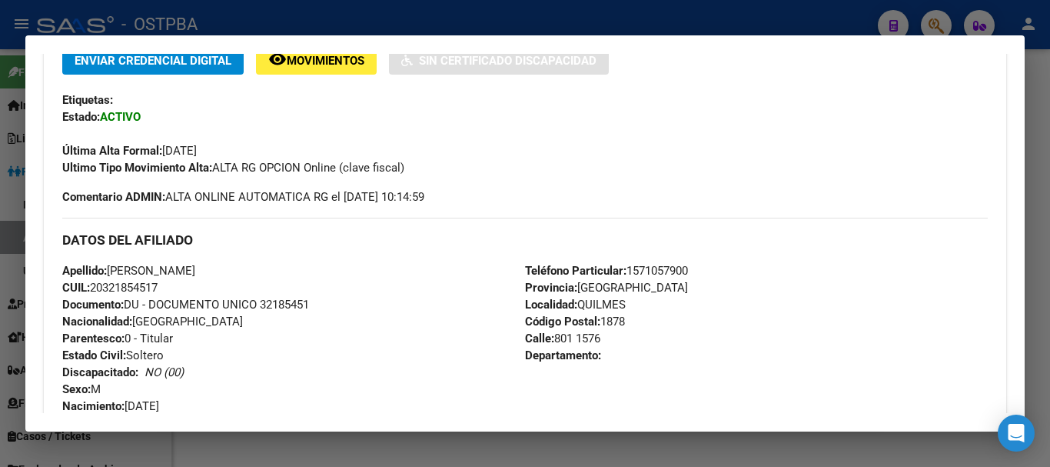
scroll to position [372, 0]
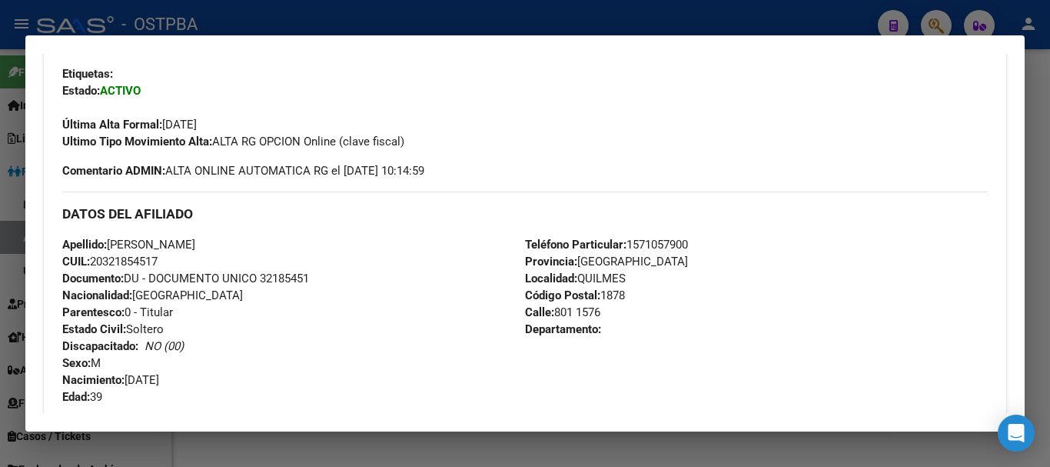
click at [183, 22] on div at bounding box center [525, 233] width 1050 height 467
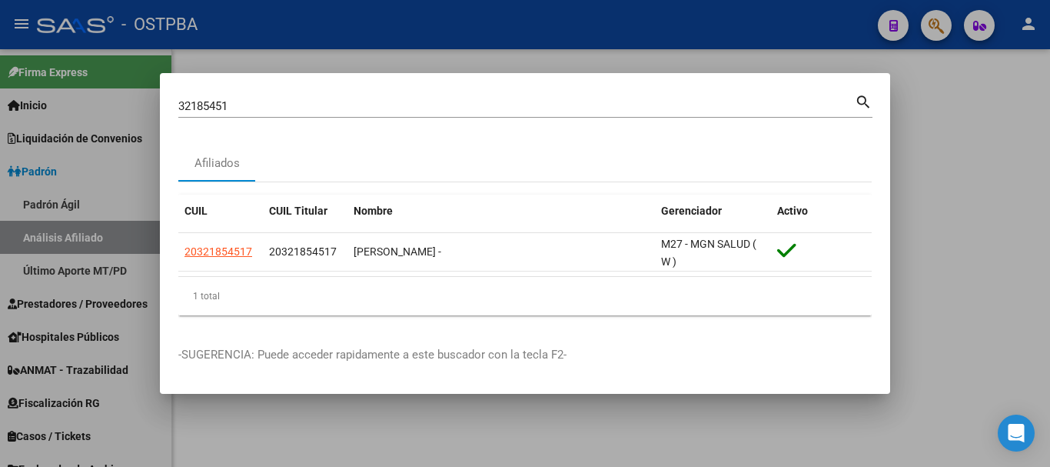
click at [235, 95] on div "32185451 Buscar (apellido, dni, cuil, nro traspaso, cuit, obra social)" at bounding box center [516, 106] width 676 height 23
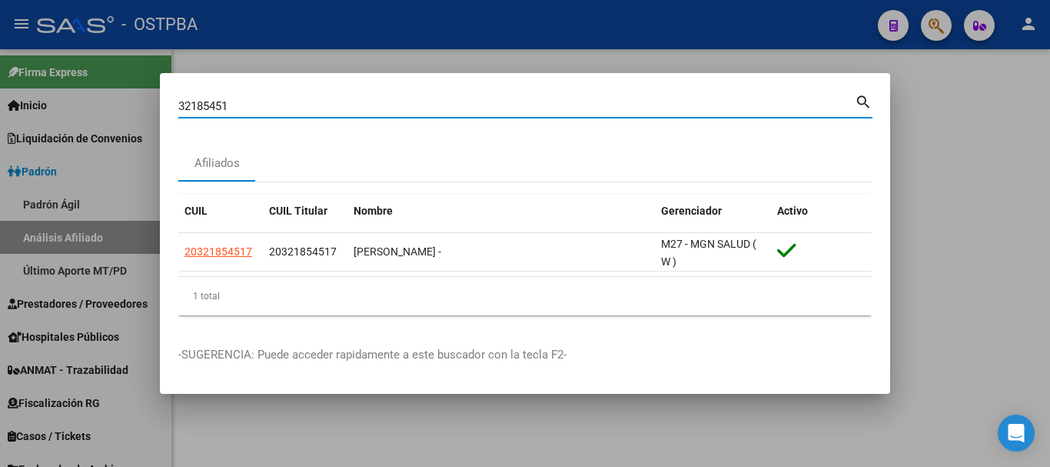
click at [237, 108] on input "32185451" at bounding box center [516, 106] width 676 height 14
paste input "4293764"
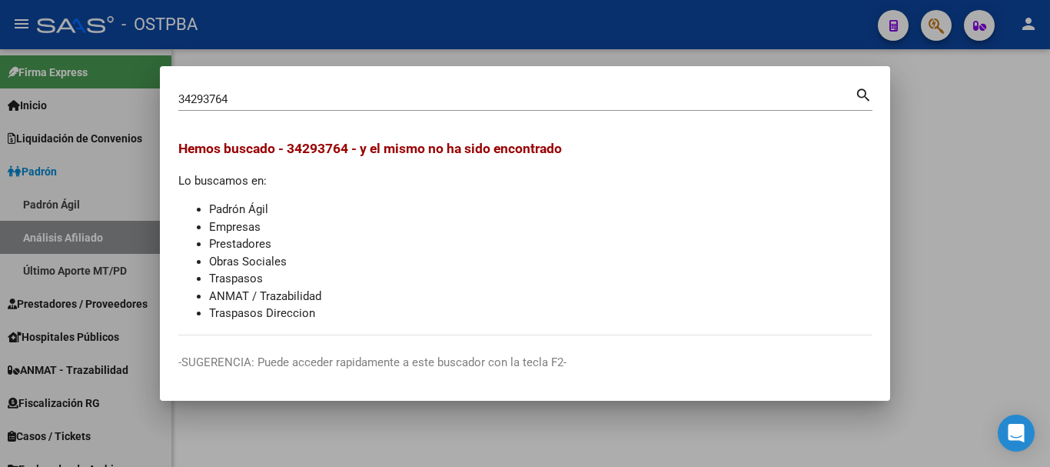
click at [285, 88] on div "34293764 Buscar (apellido, dni, cuil, nro traspaso, cuit, obra social)" at bounding box center [516, 99] width 676 height 23
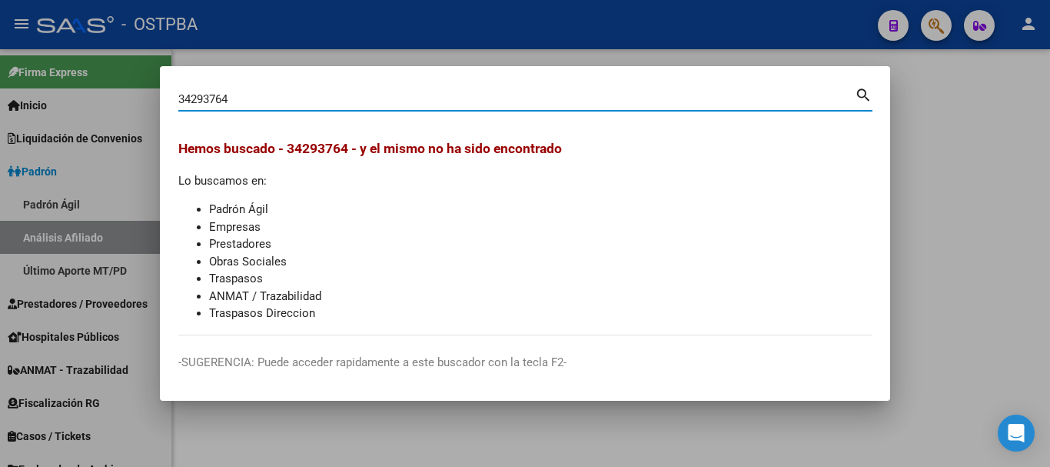
click at [287, 98] on input "34293764" at bounding box center [516, 99] width 676 height 14
paste input "4067481"
type input "40674814"
